Goal: Task Accomplishment & Management: Manage account settings

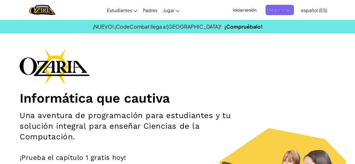
click at [162, 52] on div "Informática que cautiva Una aventura de programación para estudiantes y tu solu…" at bounding box center [177, 130] width 315 height 163
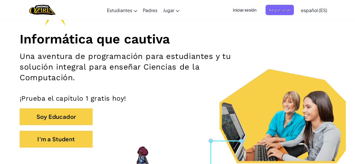
scroll to position [112, 0]
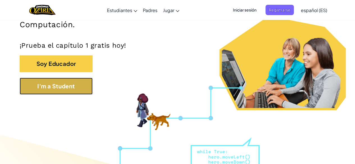
click at [79, 85] on button "I'm a Student" at bounding box center [56, 86] width 73 height 17
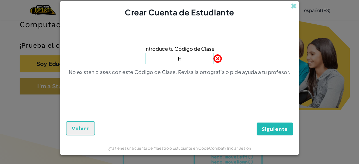
type input "HappyLegBell"
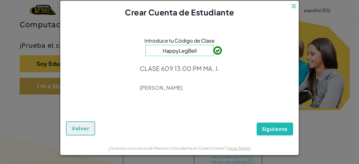
click at [256, 122] on button "Siguiente" at bounding box center [274, 128] width 36 height 13
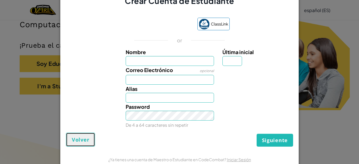
click at [82, 139] on span "Volver" at bounding box center [80, 139] width 17 height 7
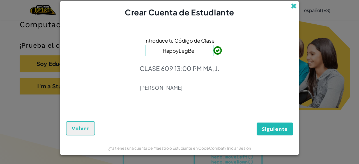
click at [295, 5] on span at bounding box center [294, 6] width 6 height 6
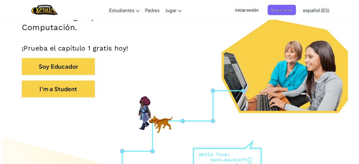
scroll to position [0, 0]
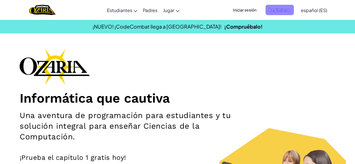
click at [282, 8] on span "Registrarse" at bounding box center [279, 10] width 28 height 10
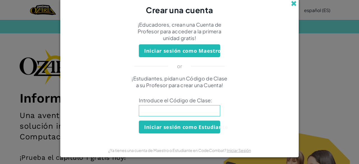
click at [292, 3] on span at bounding box center [294, 4] width 6 height 6
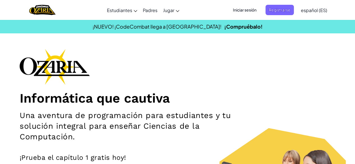
click at [254, 8] on span "Iniciar sesión" at bounding box center [244, 10] width 30 height 10
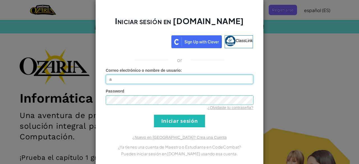
type input "[EMAIL_ADDRESS][DOMAIN_NAME]"
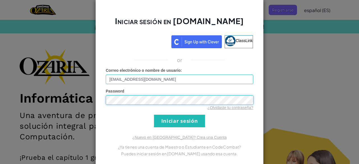
click at [154, 115] on input "Iniciar sesión" at bounding box center [179, 121] width 51 height 13
